Goal: Find specific page/section: Find specific page/section

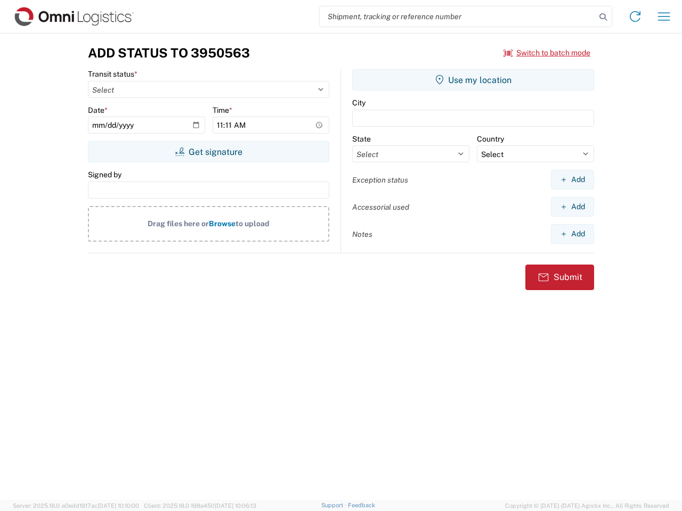
click at [457, 17] on input "search" at bounding box center [457, 16] width 276 height 20
click at [603, 17] on icon at bounding box center [602, 17] width 15 height 15
click at [635, 17] on icon at bounding box center [634, 16] width 17 height 17
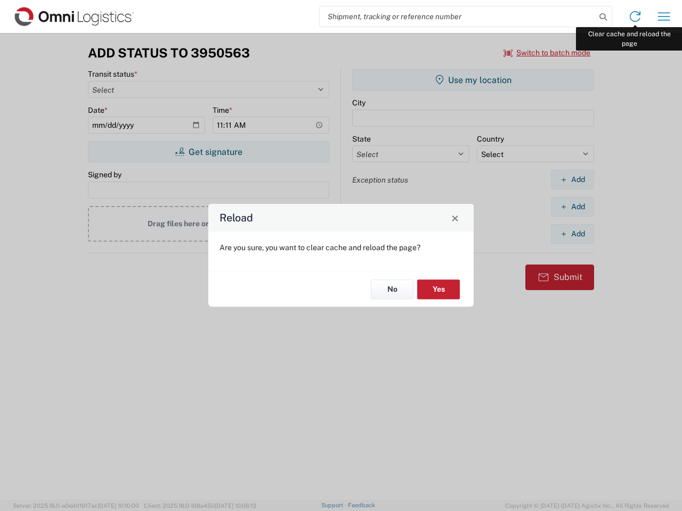
click at [663, 17] on div "Reload Are you sure, you want to clear cache and reload the page? No Yes" at bounding box center [341, 255] width 682 height 511
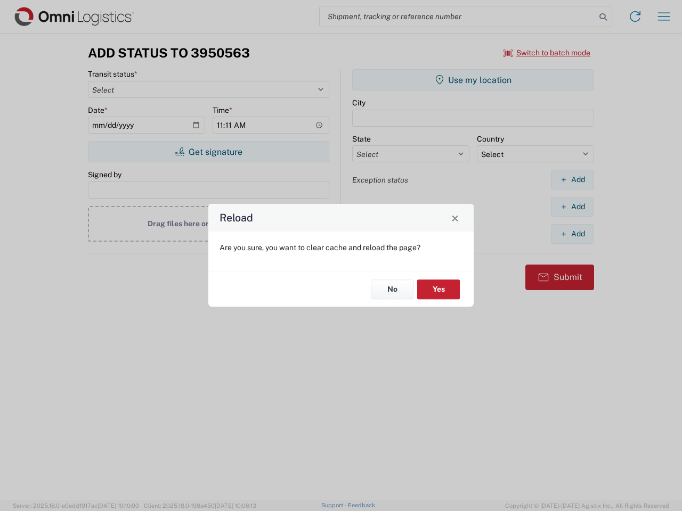
click at [547, 53] on div "Reload Are you sure, you want to clear cache and reload the page? No Yes" at bounding box center [341, 255] width 682 height 511
click at [208, 152] on div "Reload Are you sure, you want to clear cache and reload the page? No Yes" at bounding box center [341, 255] width 682 height 511
click at [473, 80] on div "Reload Are you sure, you want to clear cache and reload the page? No Yes" at bounding box center [341, 255] width 682 height 511
click at [572, 179] on div "Reload Are you sure, you want to clear cache and reload the page? No Yes" at bounding box center [341, 255] width 682 height 511
click at [572, 207] on div "Reload Are you sure, you want to clear cache and reload the page? No Yes" at bounding box center [341, 255] width 682 height 511
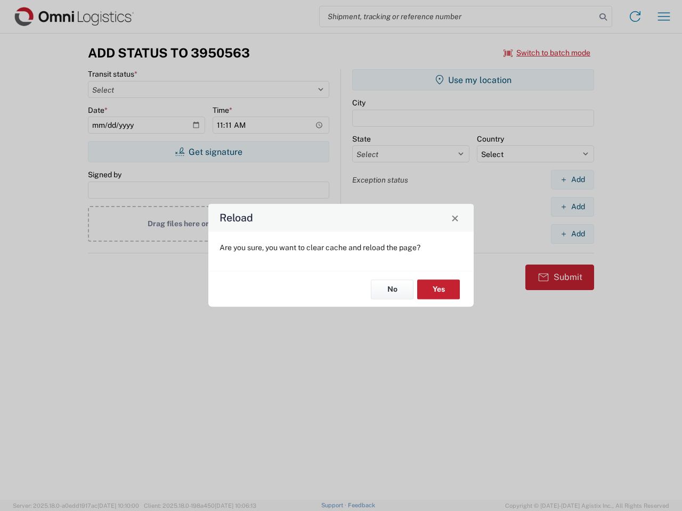
click at [572, 234] on div "Reload Are you sure, you want to clear cache and reload the page? No Yes" at bounding box center [341, 255] width 682 height 511
